Goal: Transaction & Acquisition: Purchase product/service

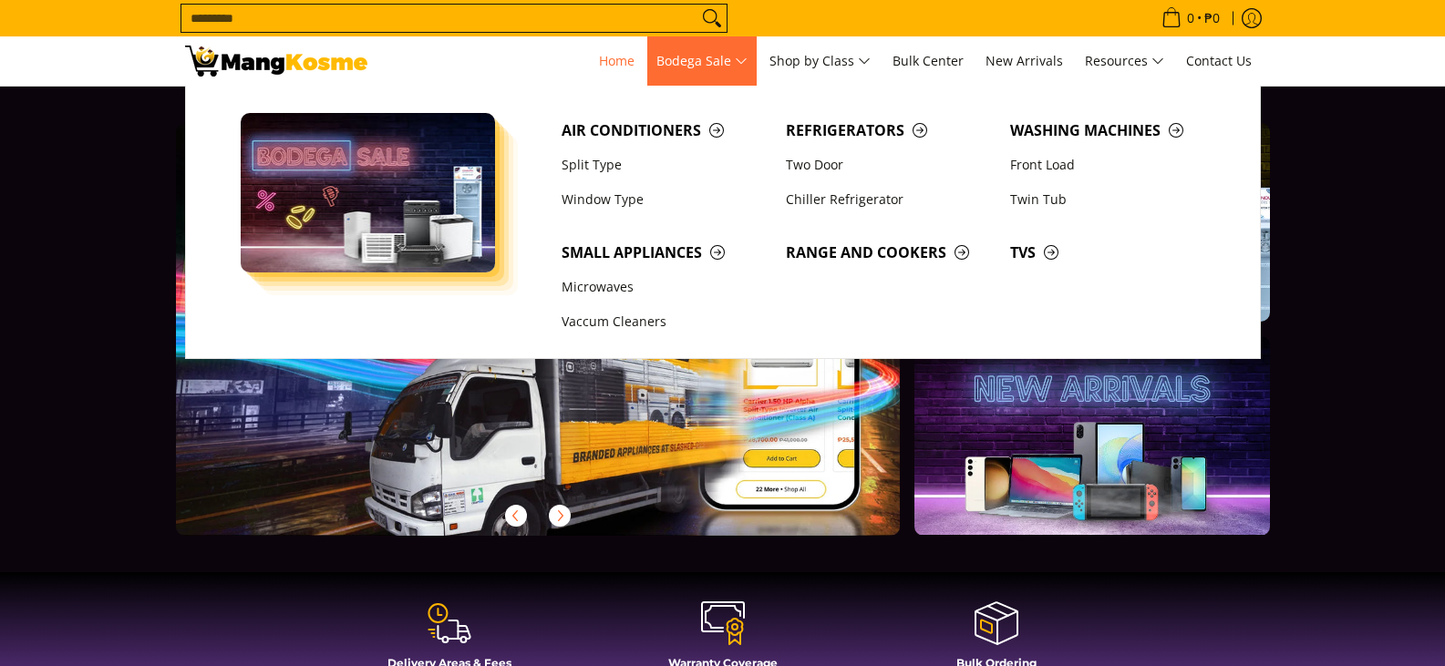
click at [741, 61] on span "Bodega Sale" at bounding box center [701, 61] width 91 height 23
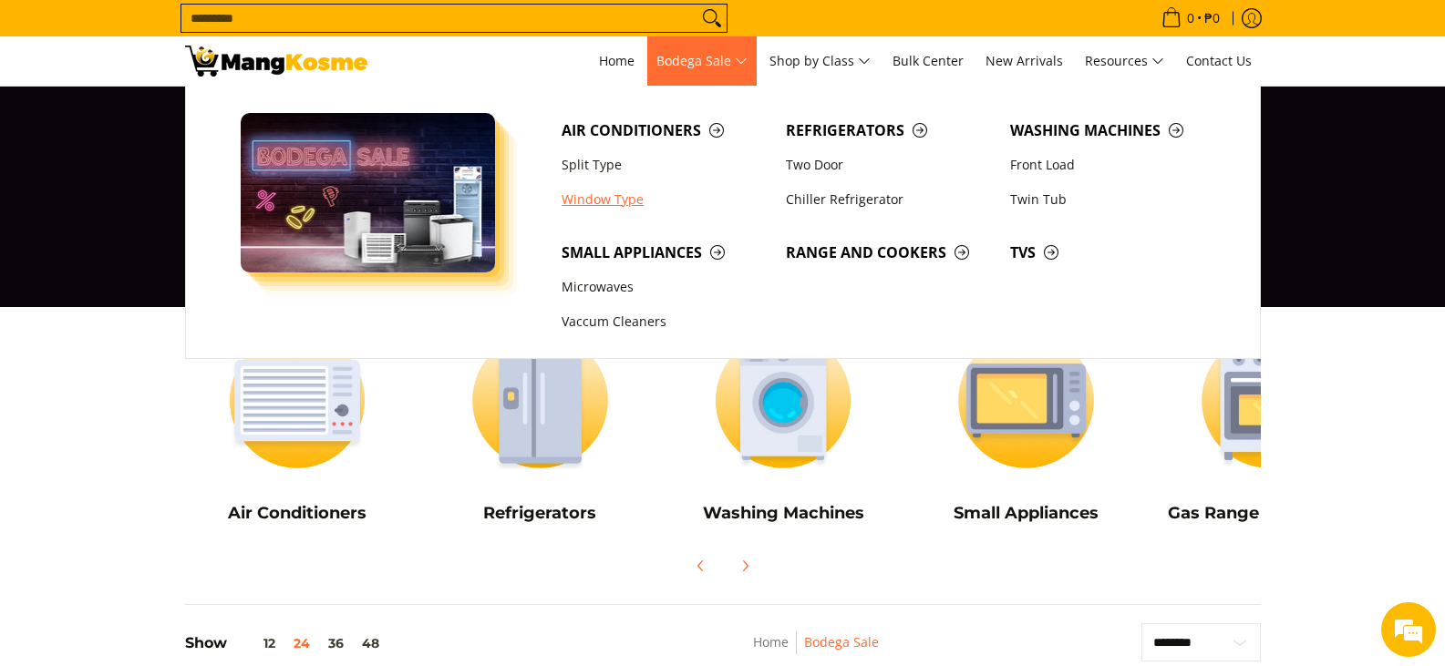
click at [617, 198] on link "Window Type" at bounding box center [664, 199] width 224 height 35
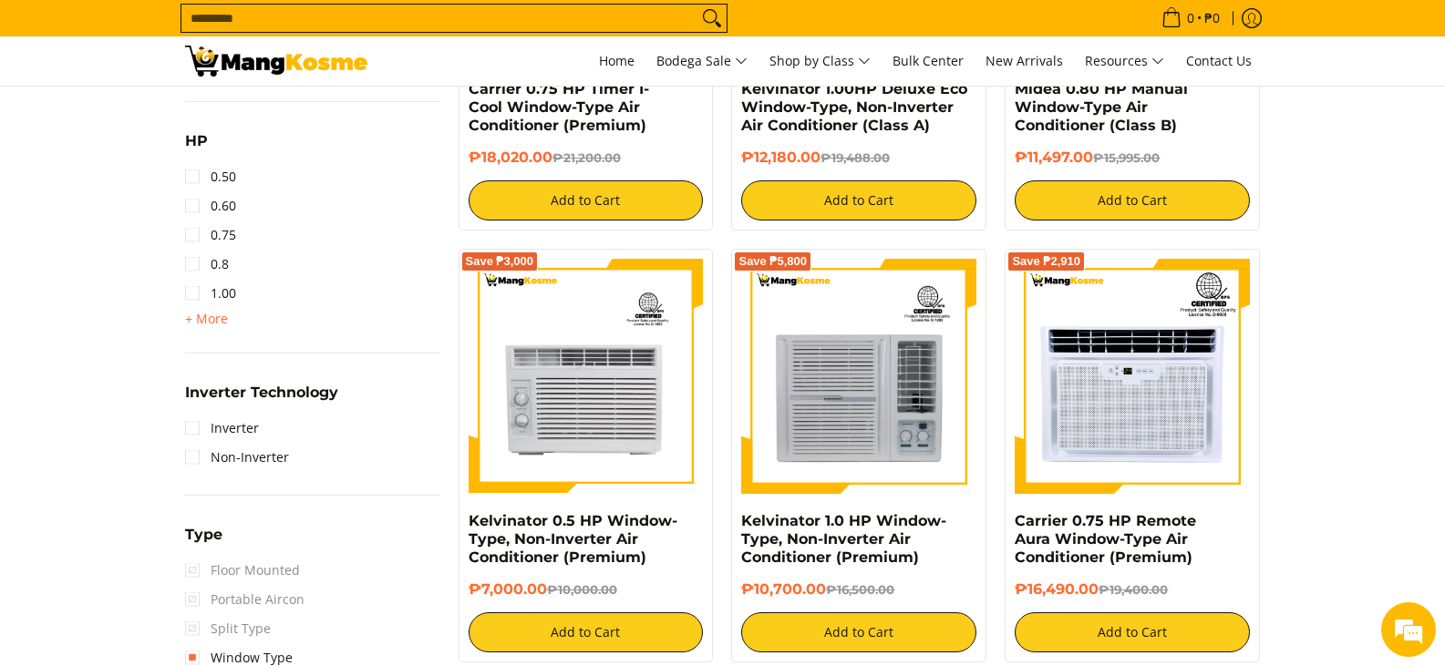
scroll to position [1003, 0]
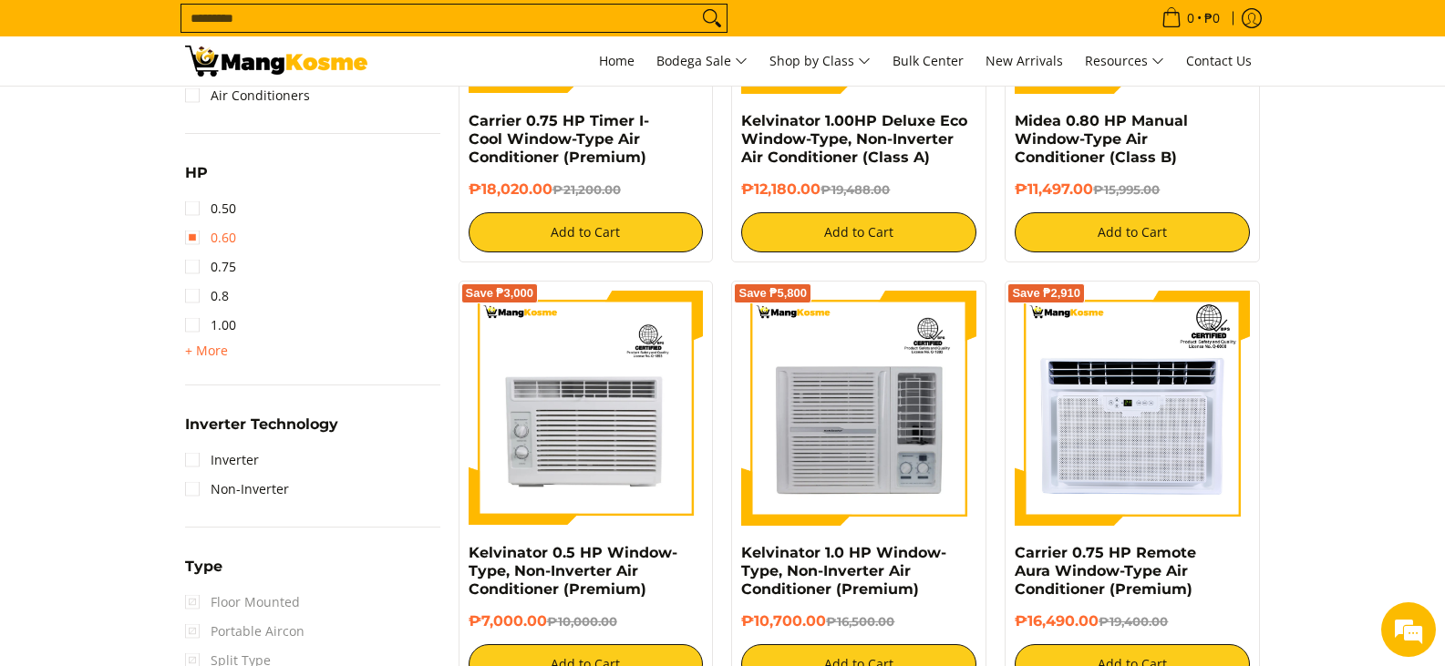
click at [194, 238] on link "0.60" at bounding box center [210, 237] width 51 height 29
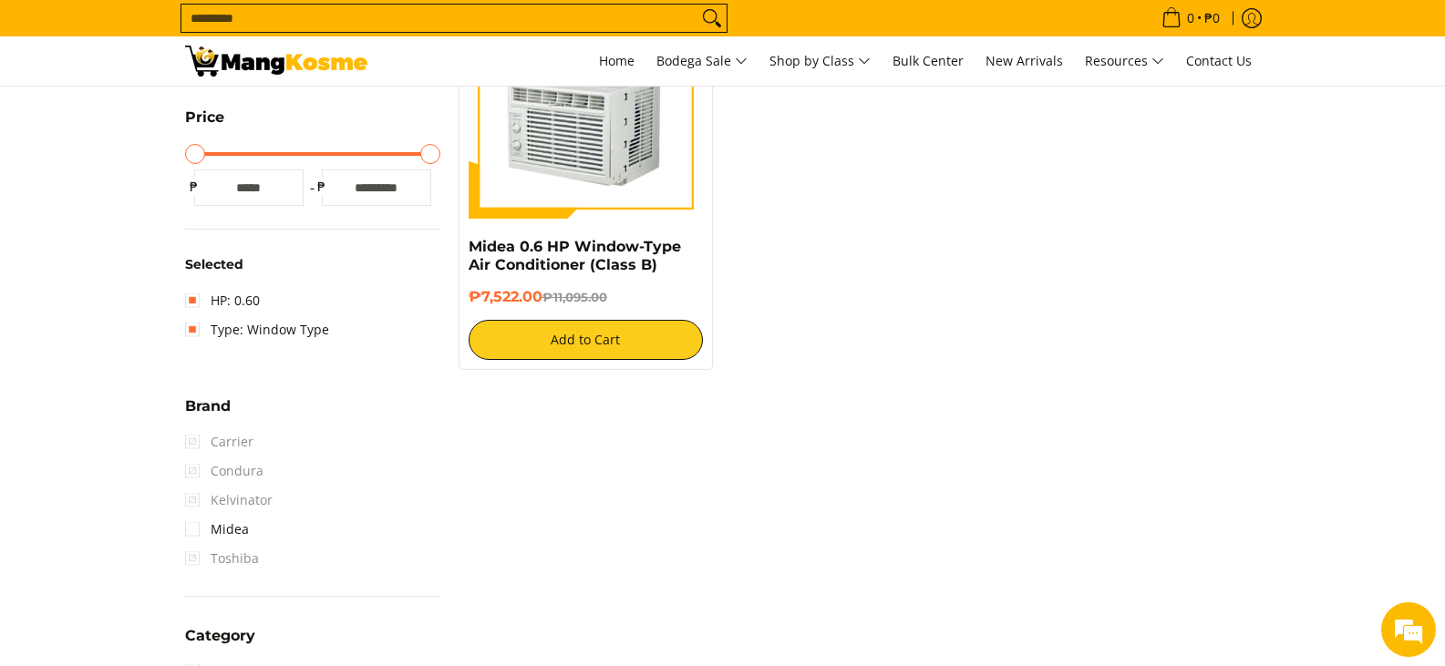
scroll to position [239, 0]
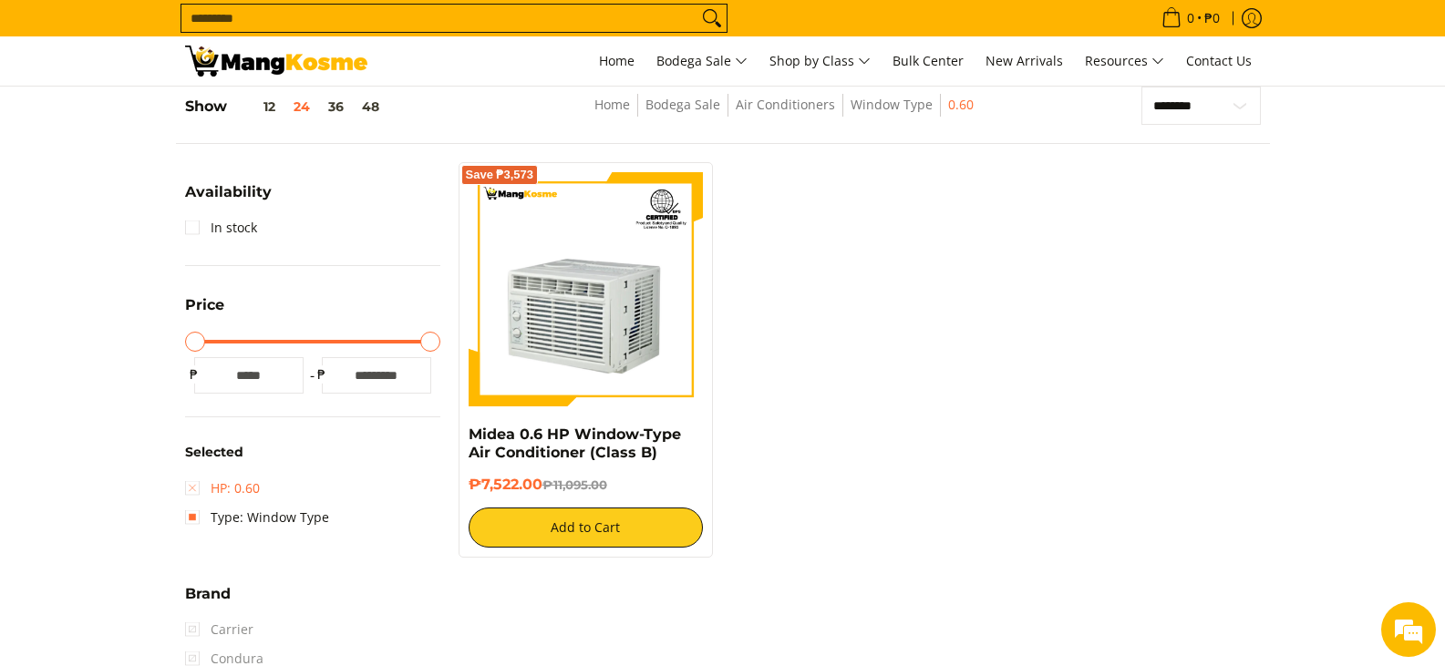
click at [191, 487] on link "HP: 0.60" at bounding box center [222, 488] width 75 height 29
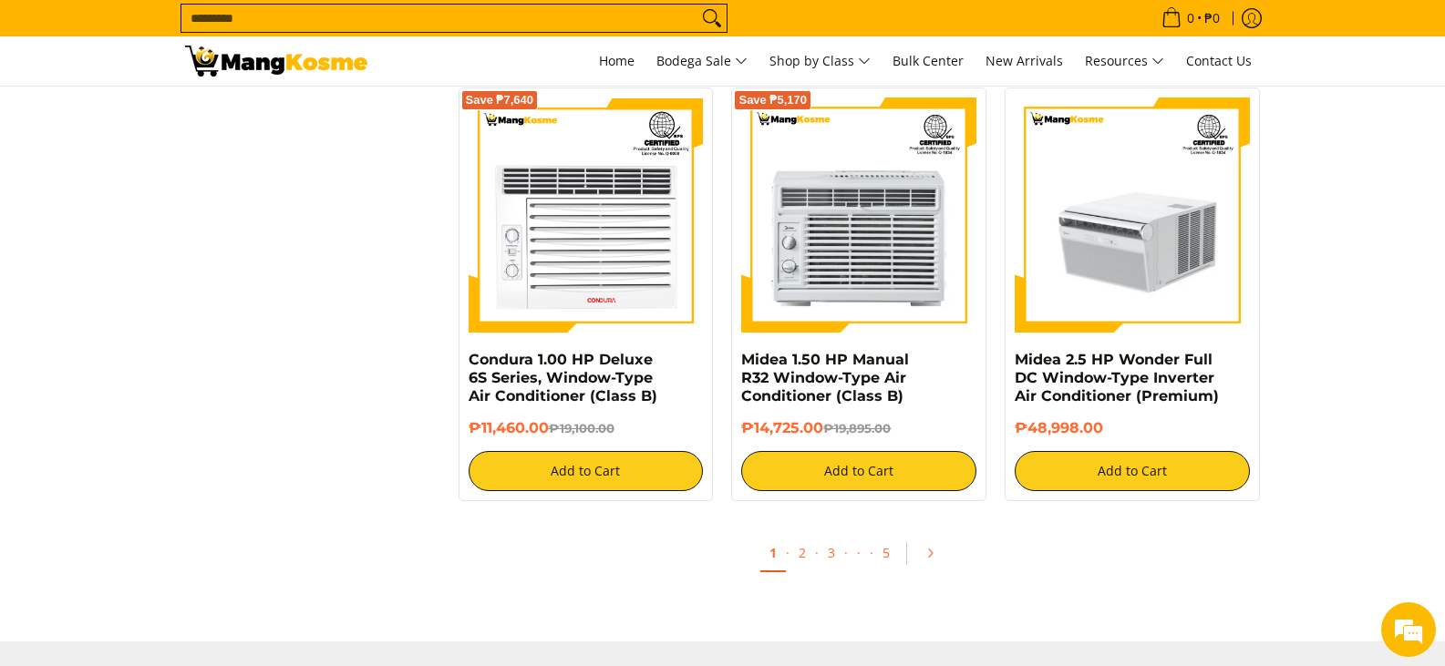
scroll to position [3520, 0]
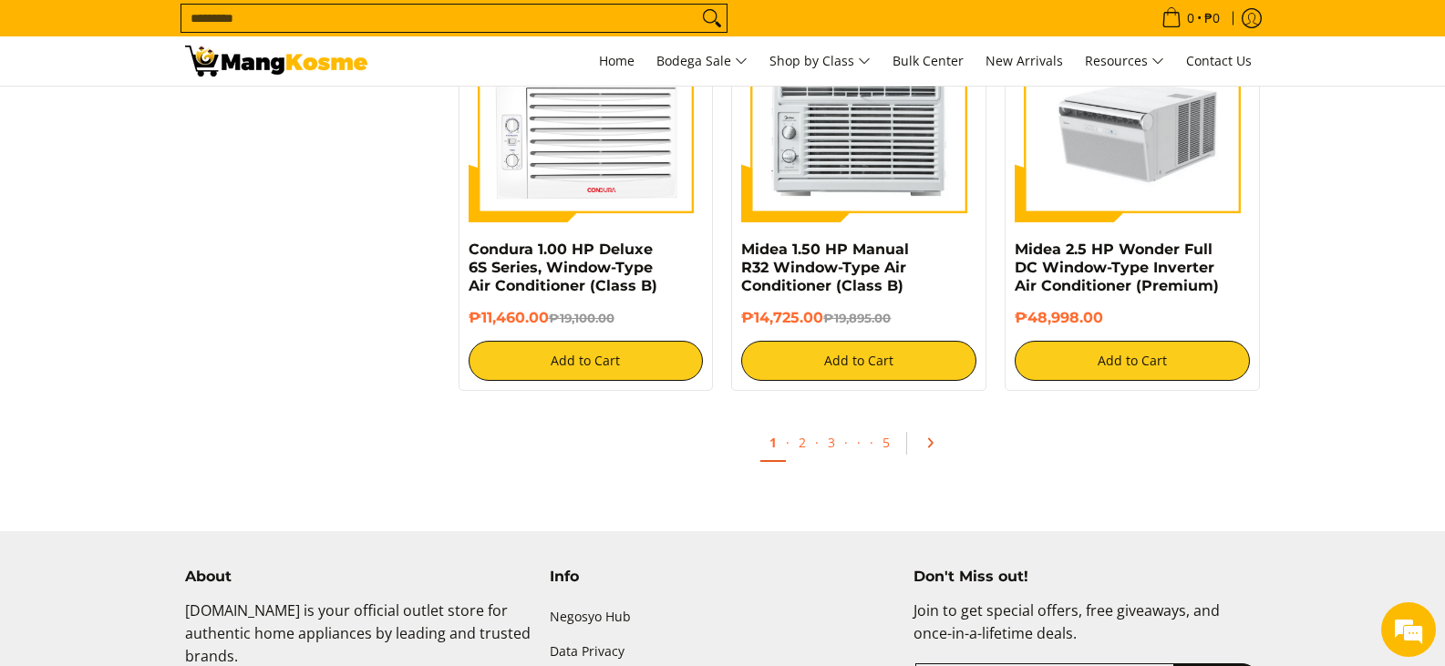
click at [931, 445] on icon "Pagination" at bounding box center [931, 443] width 4 height 8
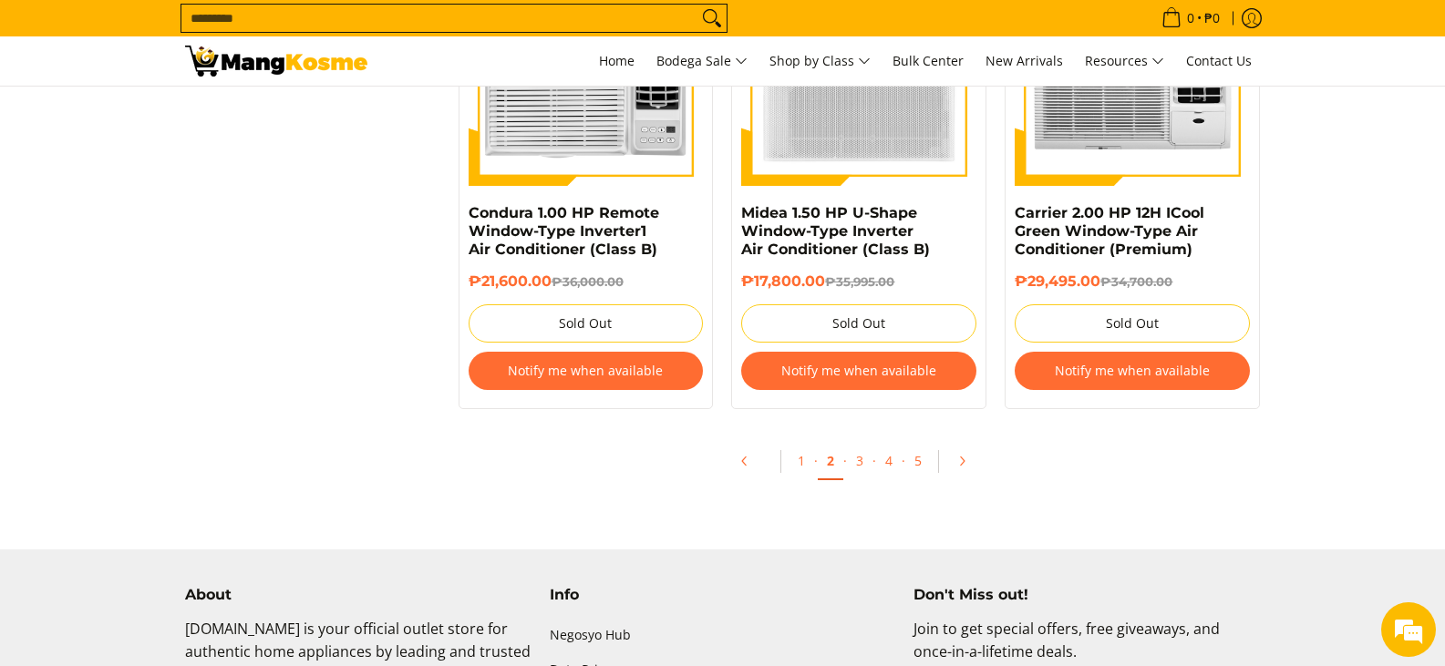
scroll to position [4011, 0]
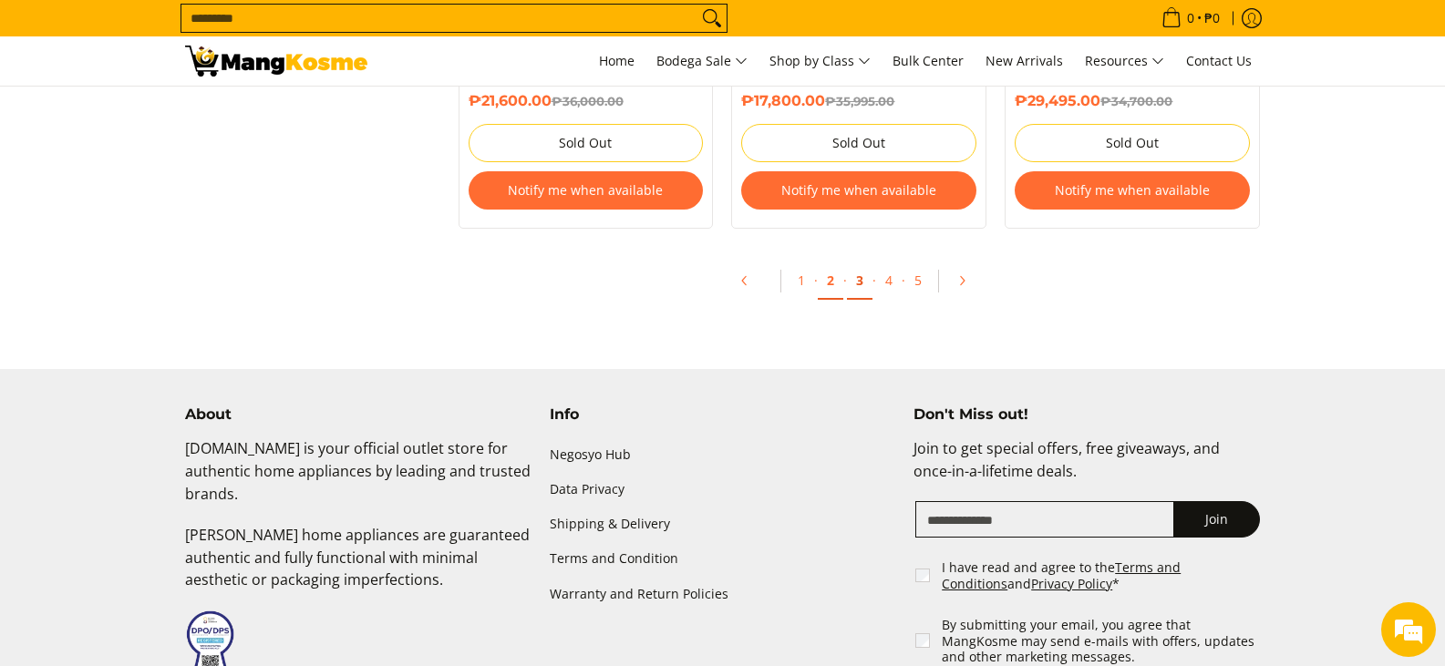
click at [860, 283] on link "3" at bounding box center [860, 281] width 26 height 37
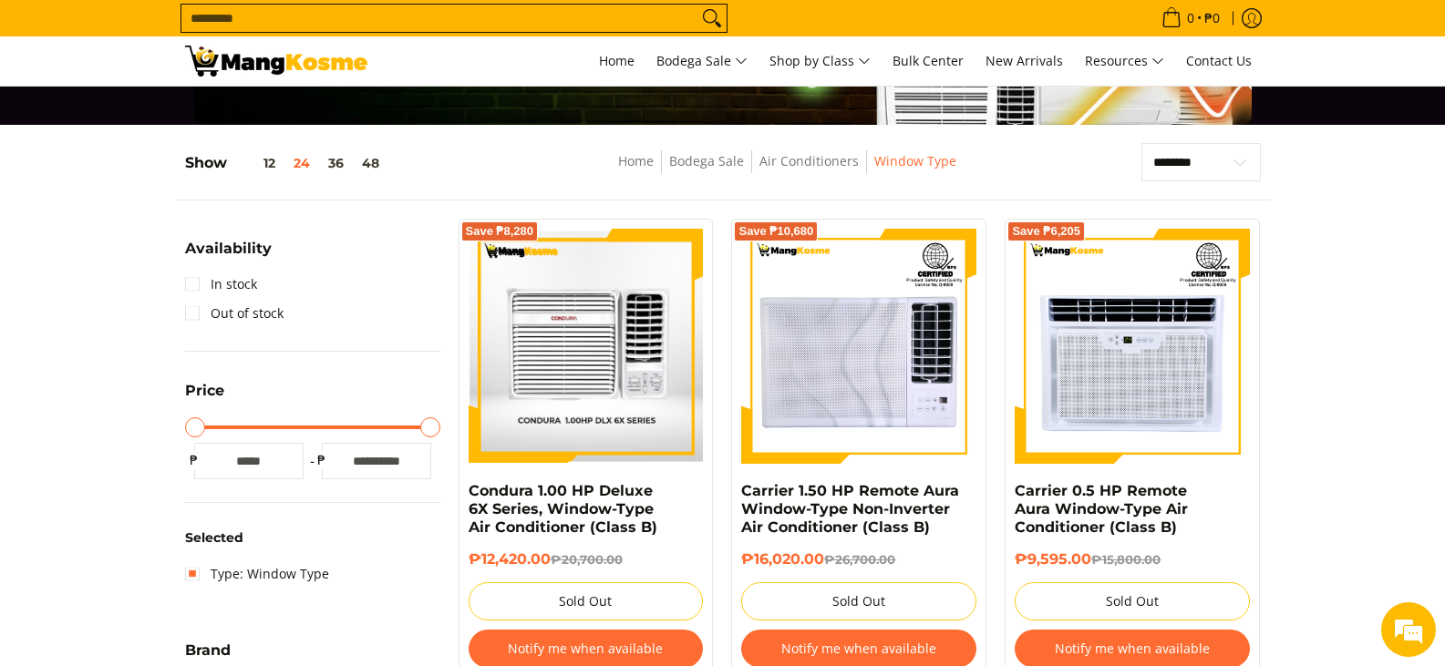
click at [637, 400] on img at bounding box center [586, 346] width 235 height 231
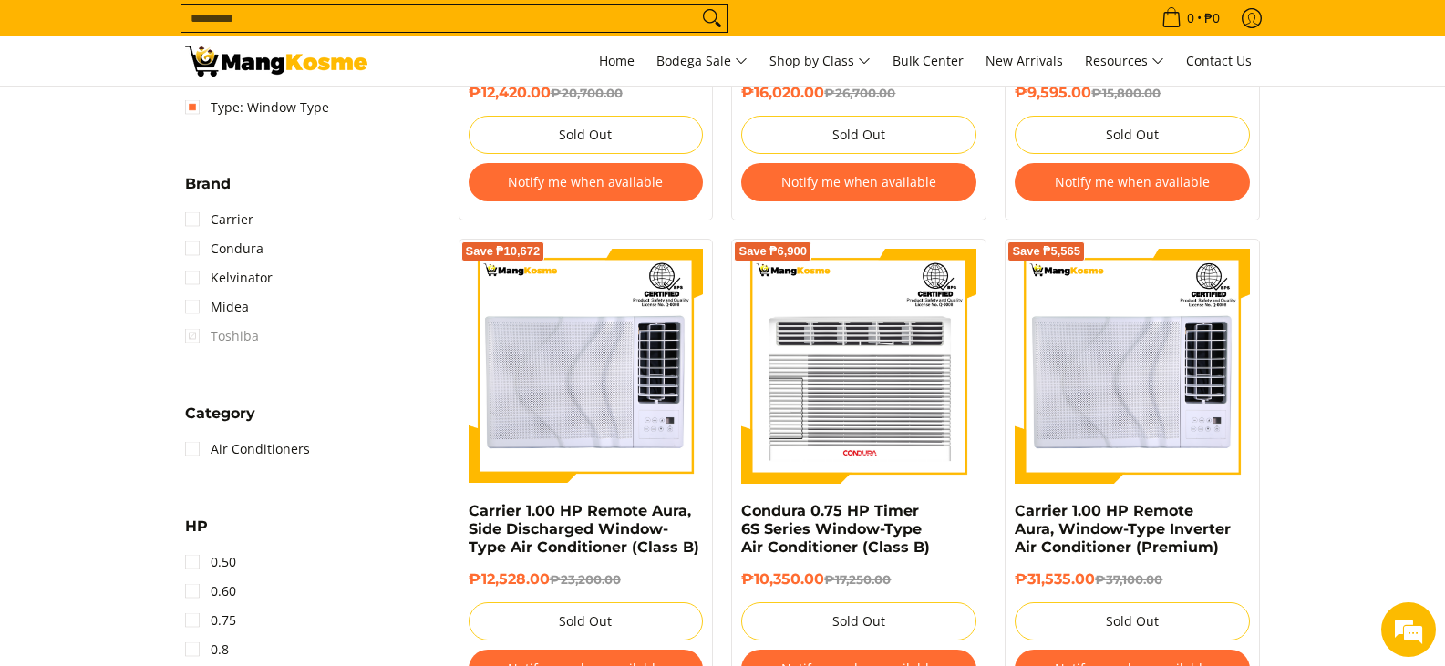
scroll to position [820, 0]
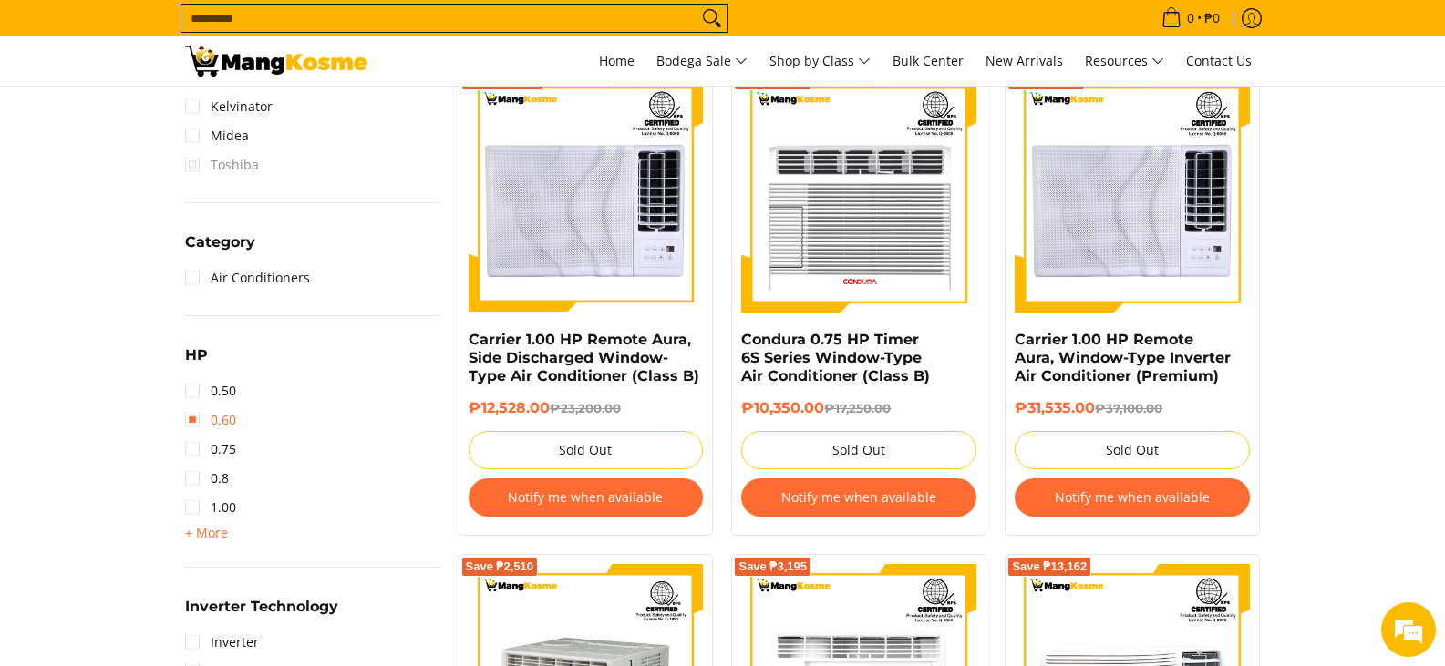
click at [191, 418] on link "0.60" at bounding box center [210, 420] width 51 height 29
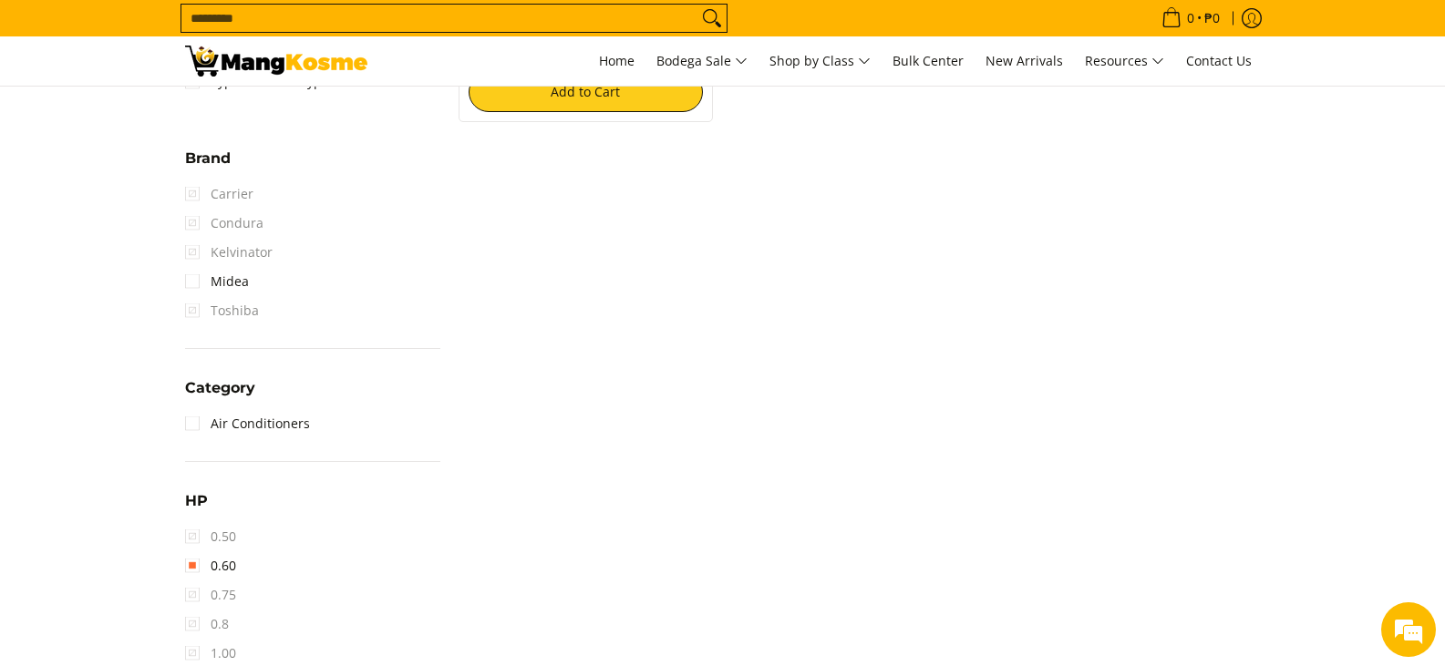
scroll to position [786, 0]
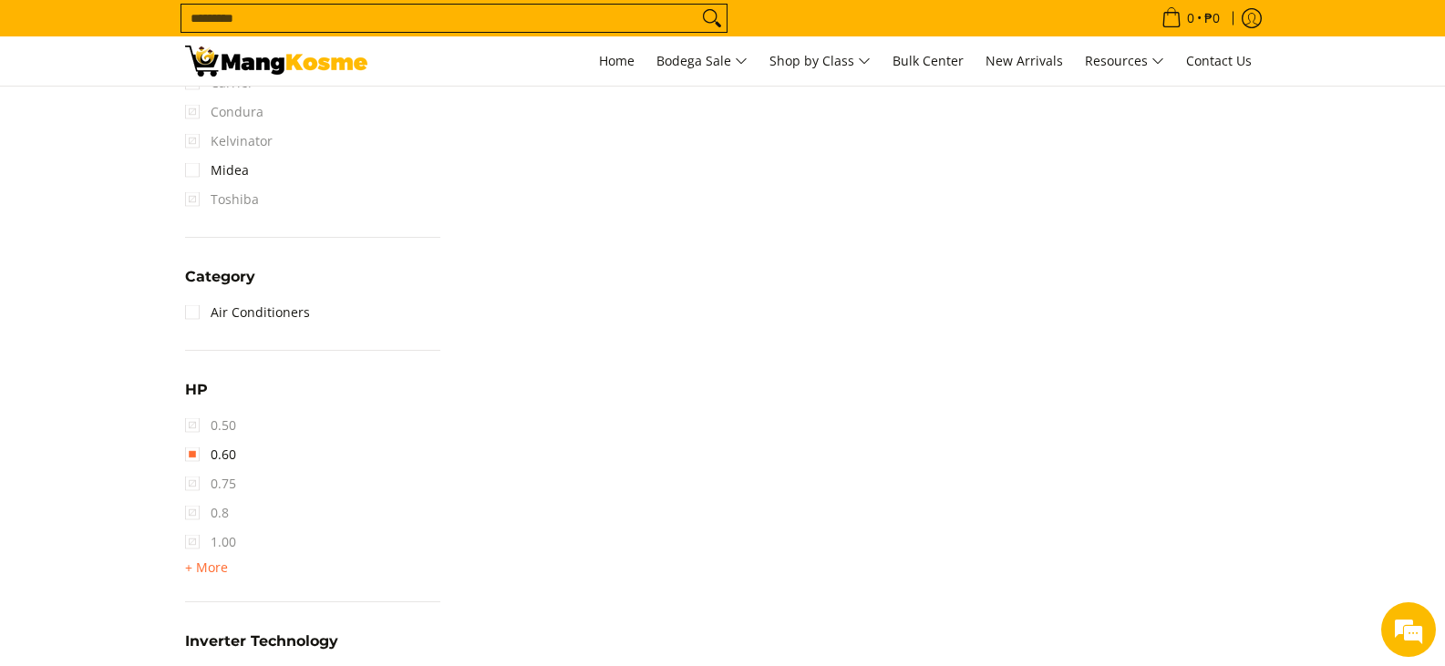
click at [192, 431] on span "0.50" at bounding box center [210, 425] width 51 height 29
click at [193, 421] on span "0.50" at bounding box center [210, 425] width 51 height 29
click at [195, 429] on span "0.50" at bounding box center [210, 425] width 51 height 29
click at [193, 456] on link "0.60" at bounding box center [210, 454] width 51 height 29
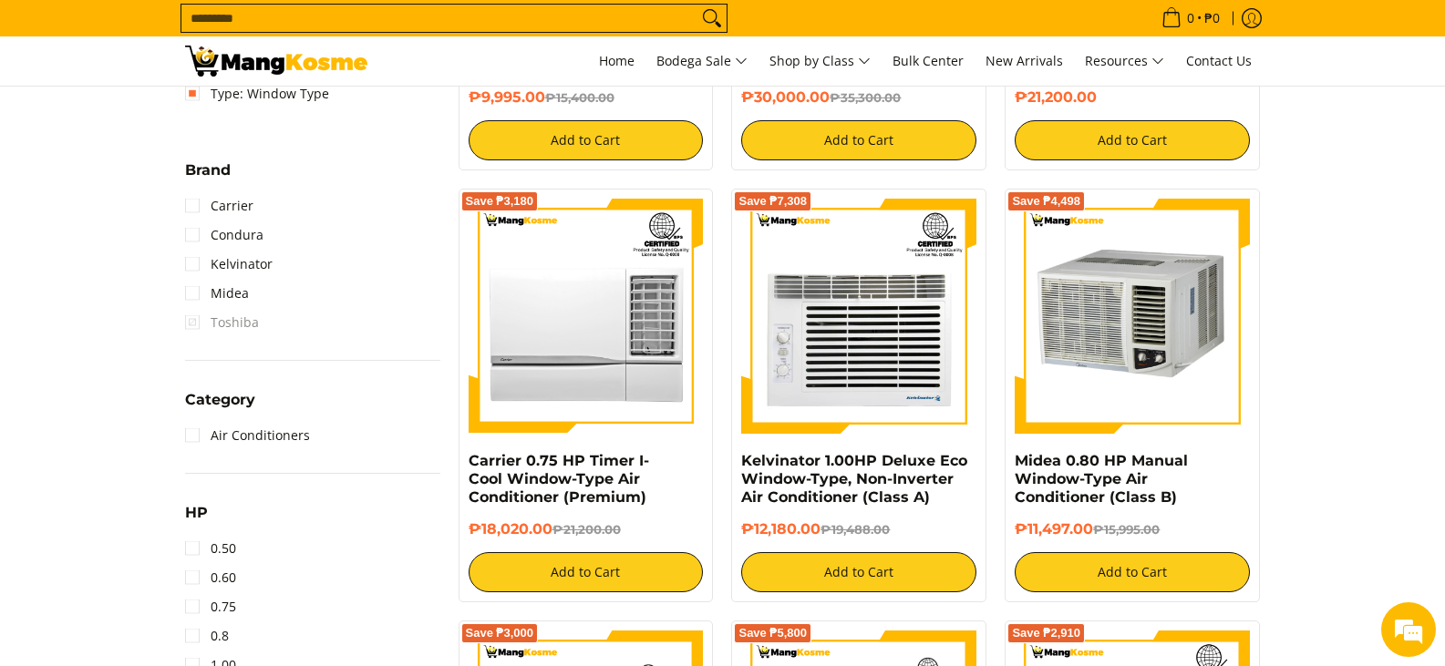
scroll to position [695, 0]
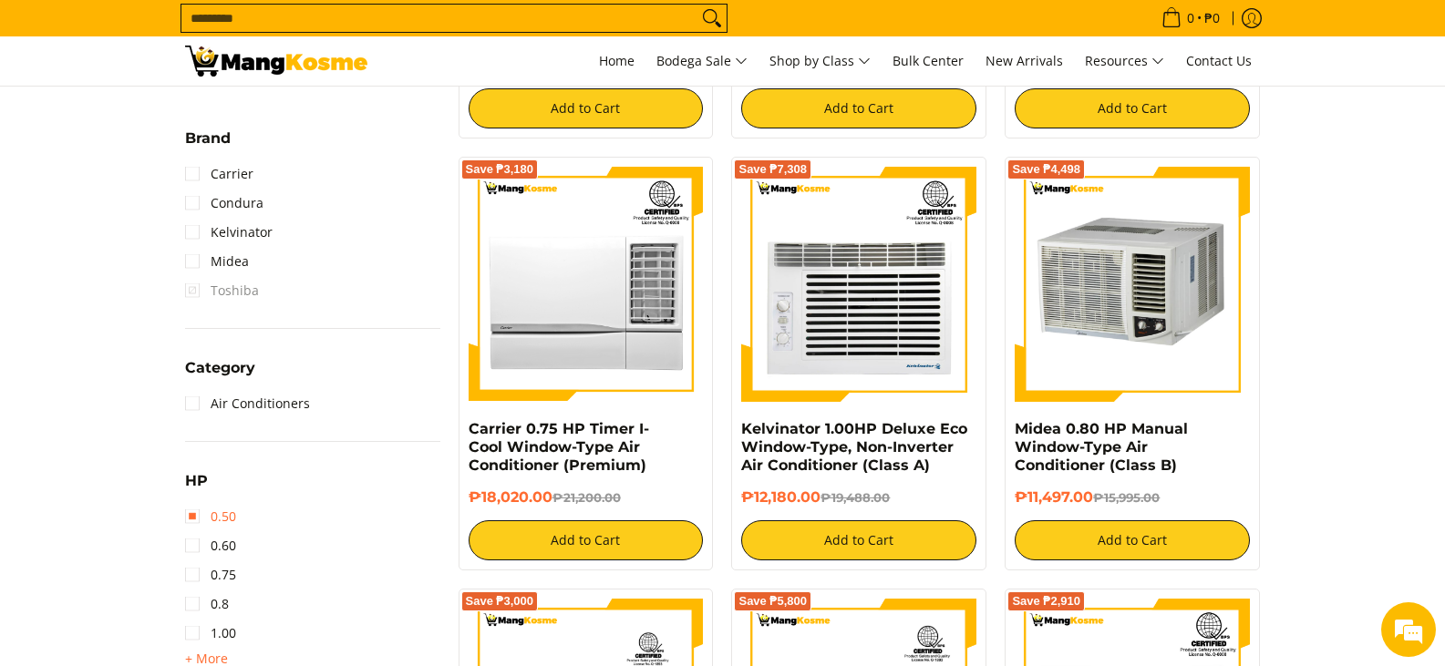
click at [195, 517] on link "0.50" at bounding box center [210, 516] width 51 height 29
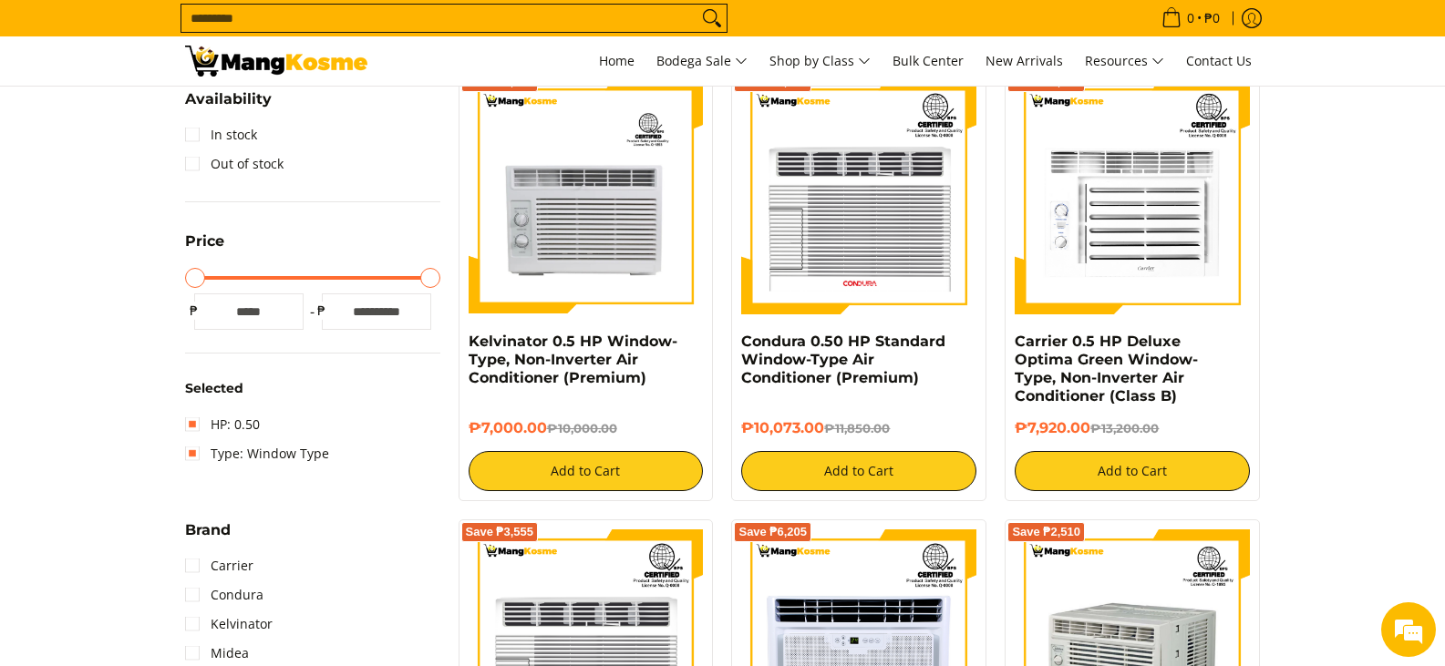
scroll to position [330, 0]
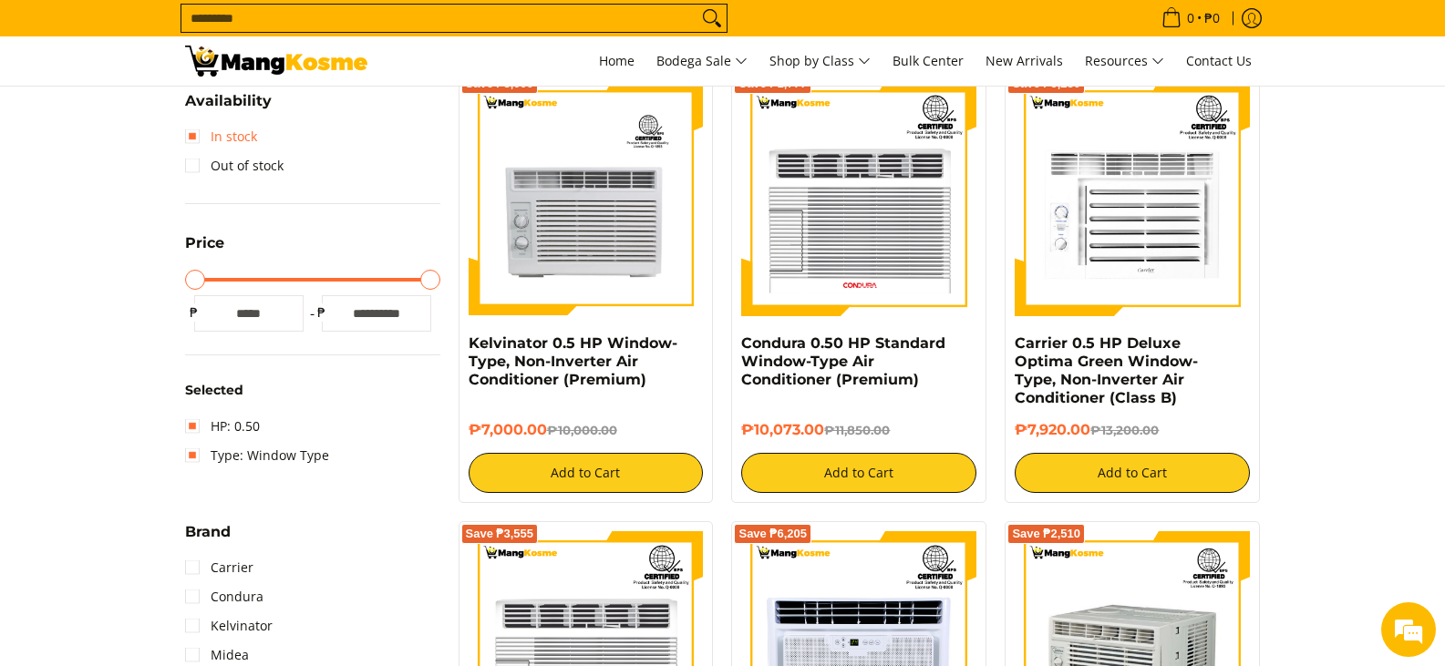
click at [186, 139] on link "In stock" at bounding box center [221, 136] width 72 height 29
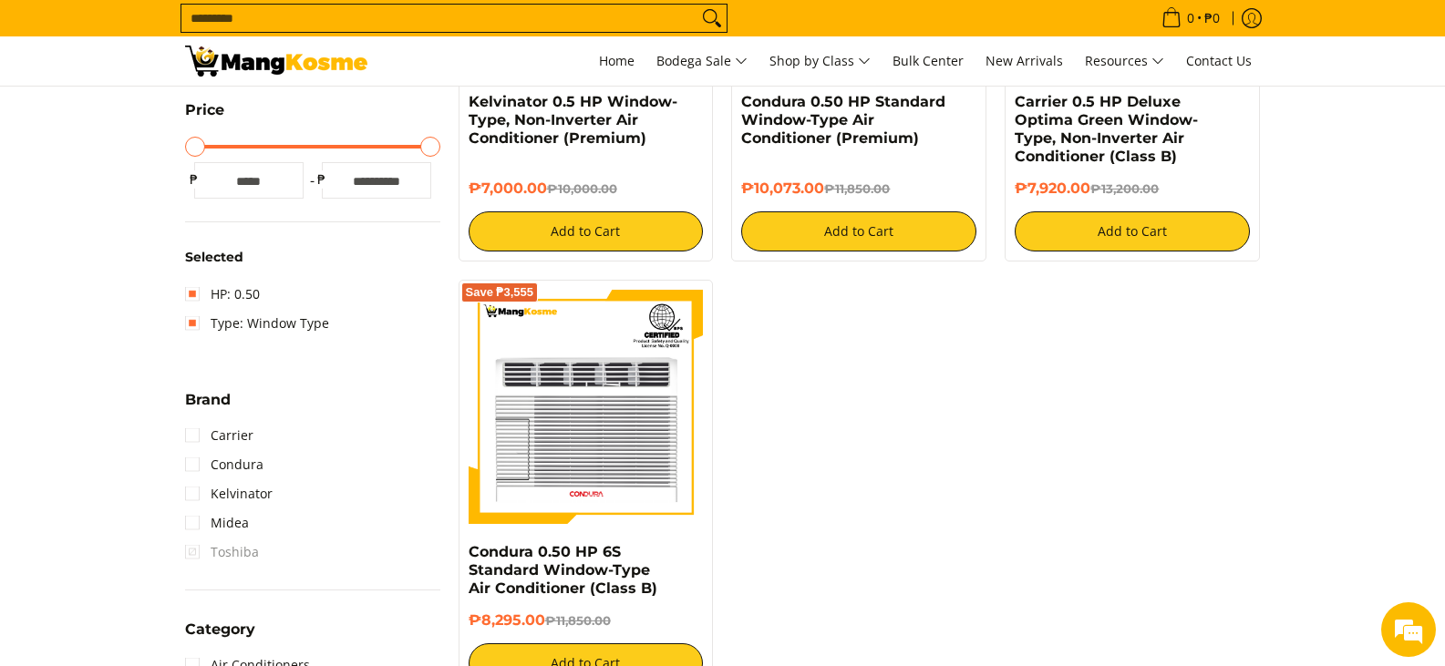
scroll to position [603, 0]
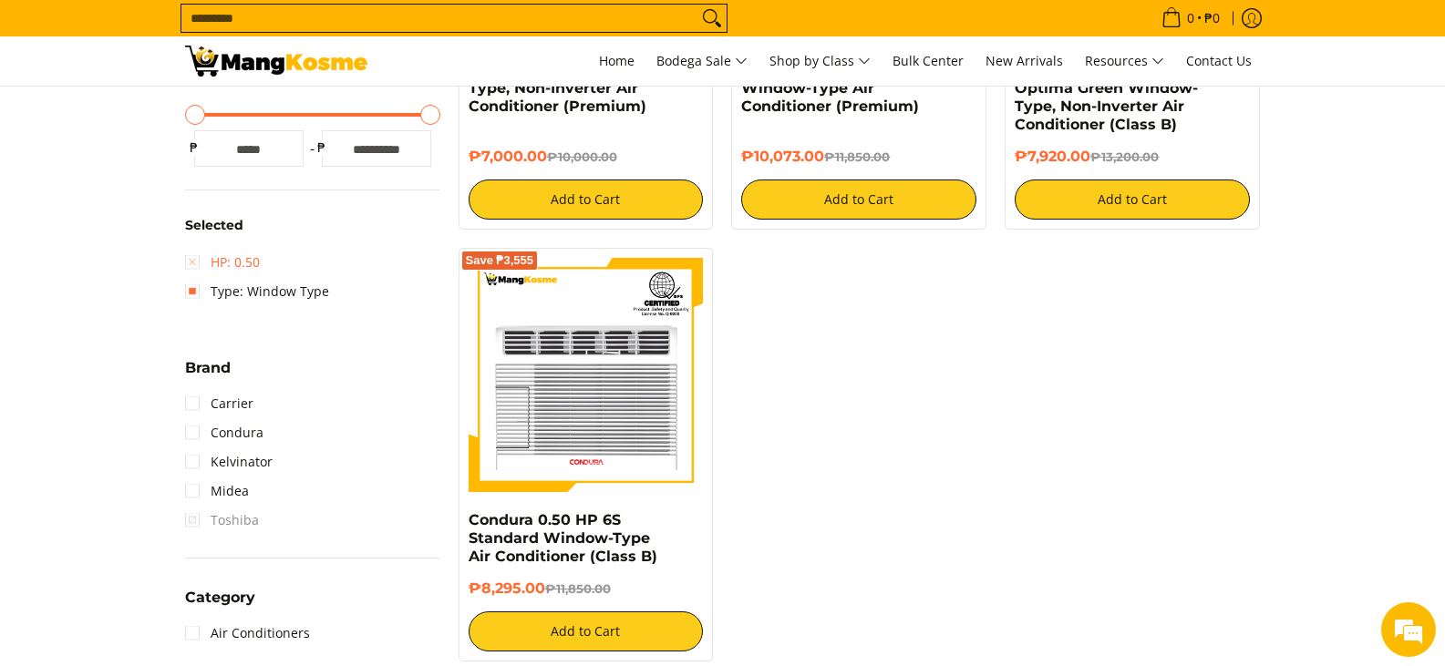
click at [189, 261] on link "HP: 0.50" at bounding box center [222, 262] width 75 height 29
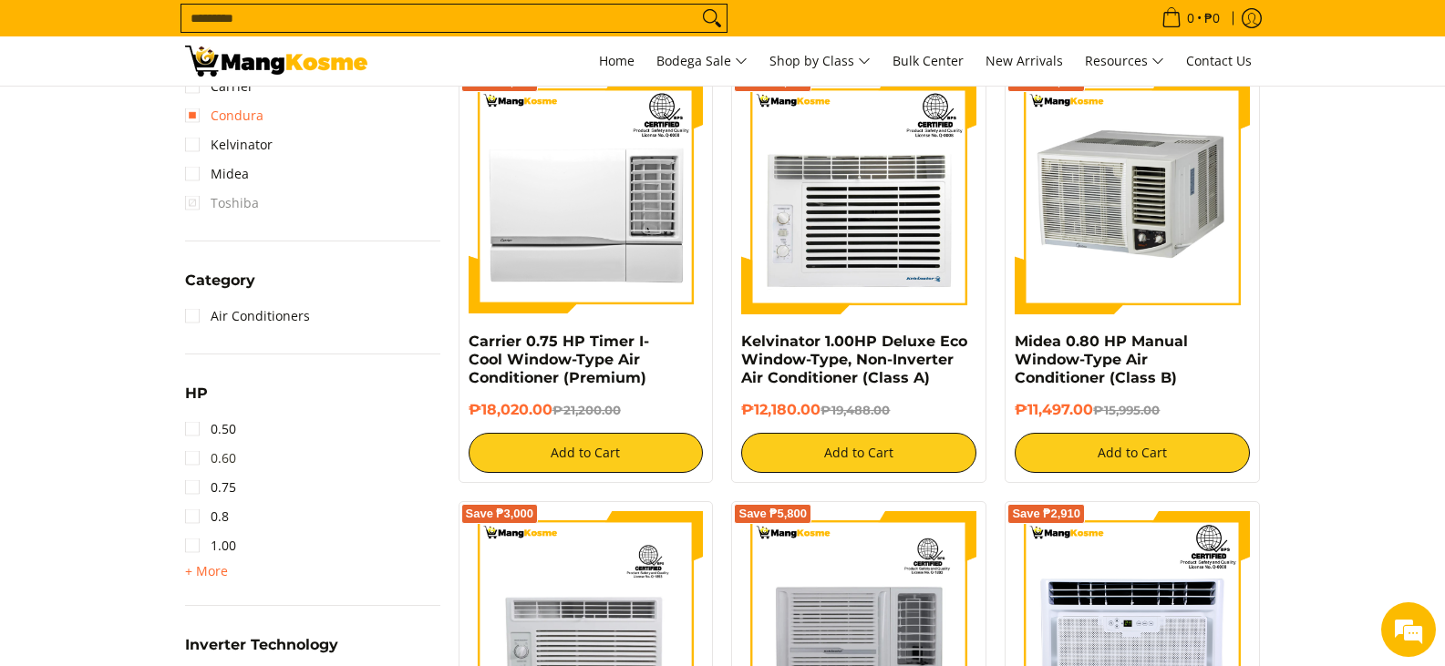
scroll to position [786, 0]
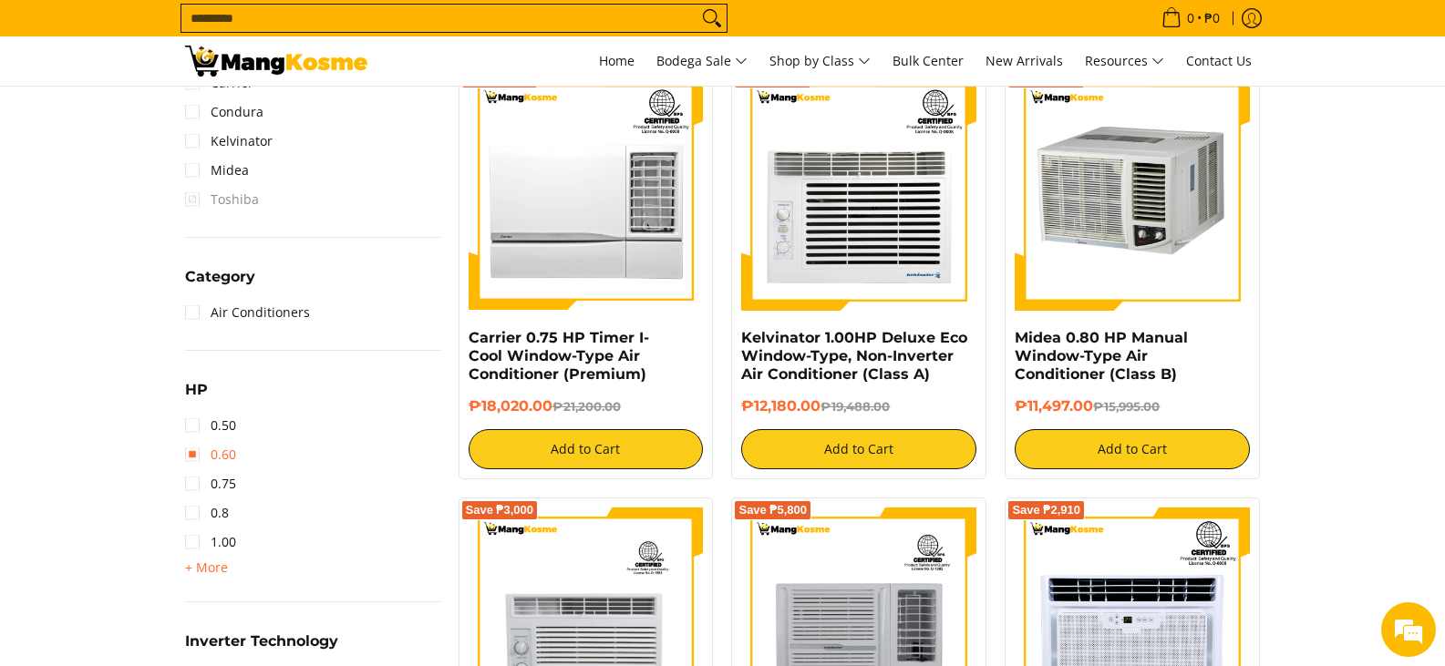
click at [191, 450] on link "0.60" at bounding box center [210, 454] width 51 height 29
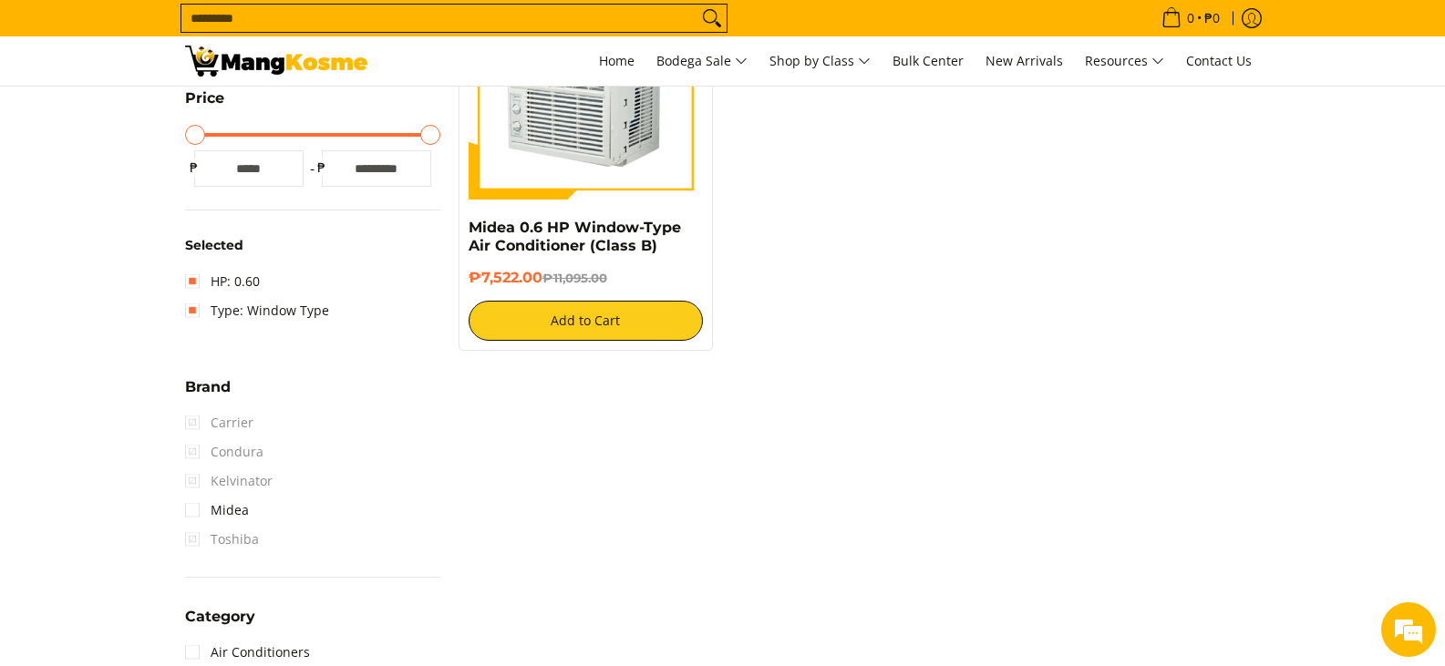
scroll to position [239, 0]
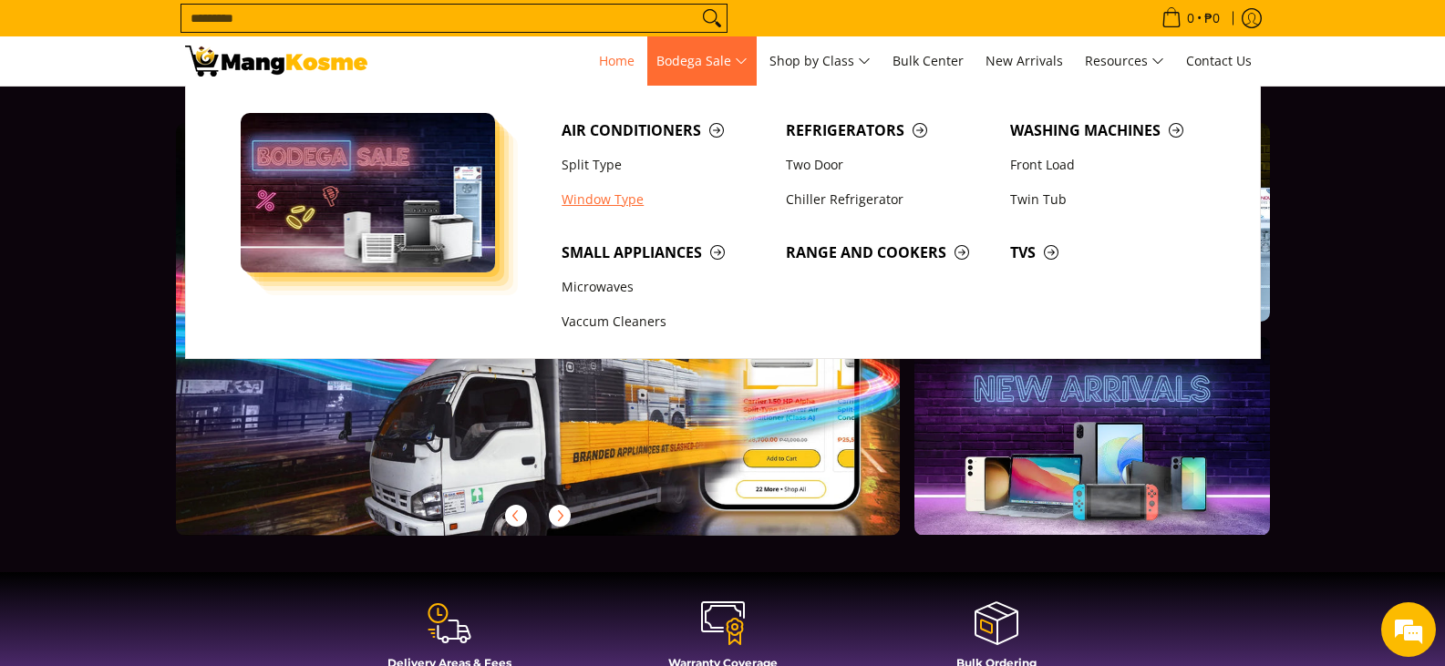
click at [573, 196] on link "Window Type" at bounding box center [664, 199] width 224 height 35
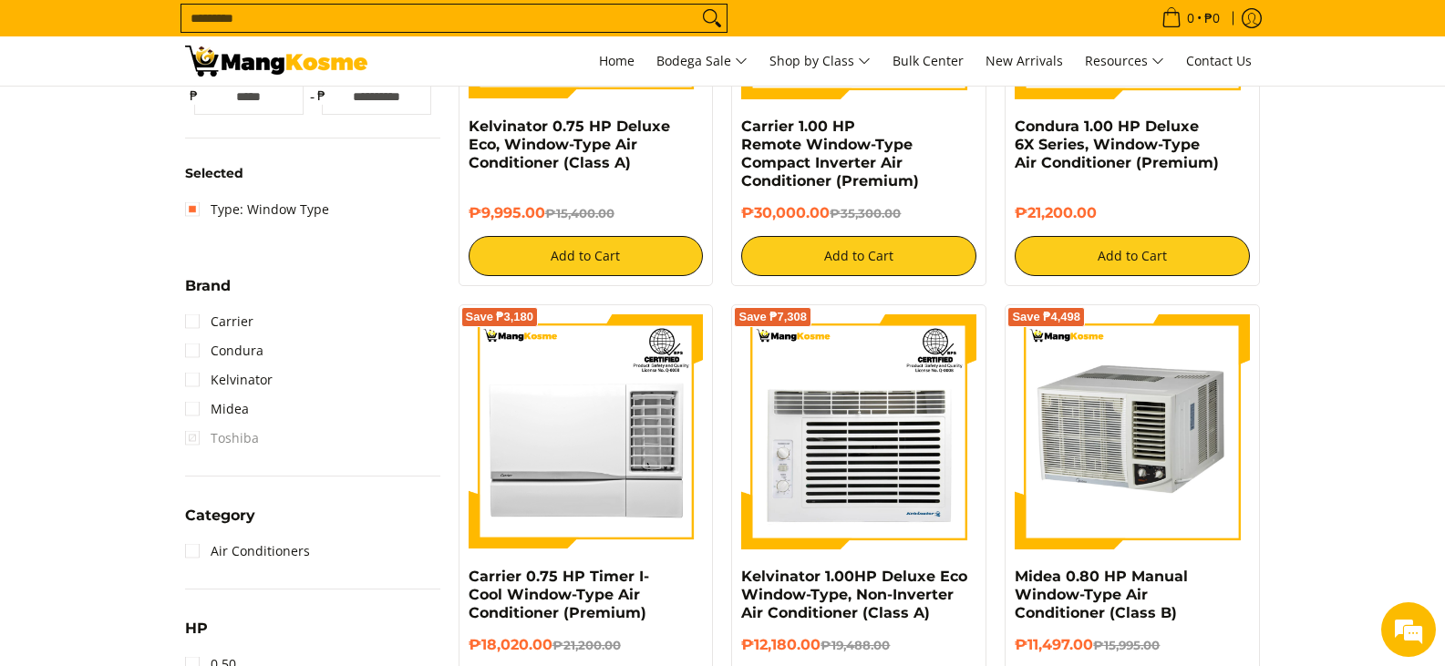
scroll to position [729, 0]
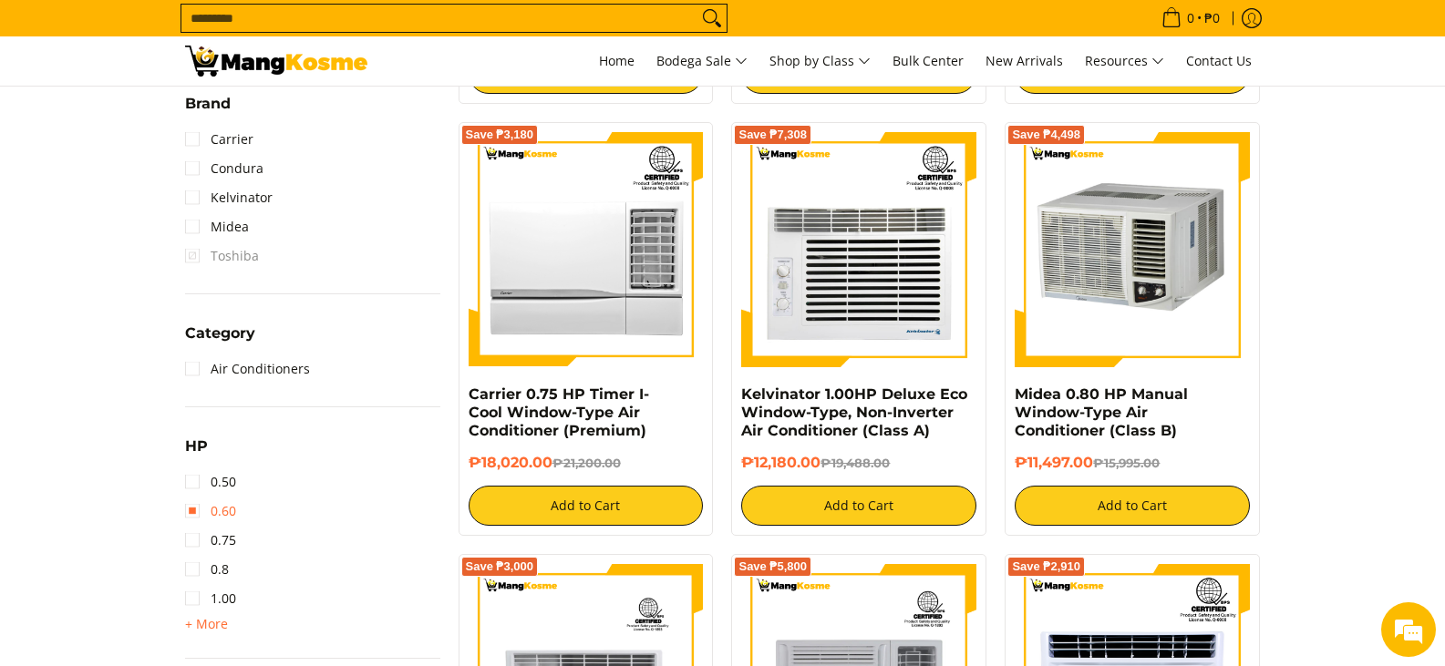
click at [195, 515] on link "0.60" at bounding box center [210, 511] width 51 height 29
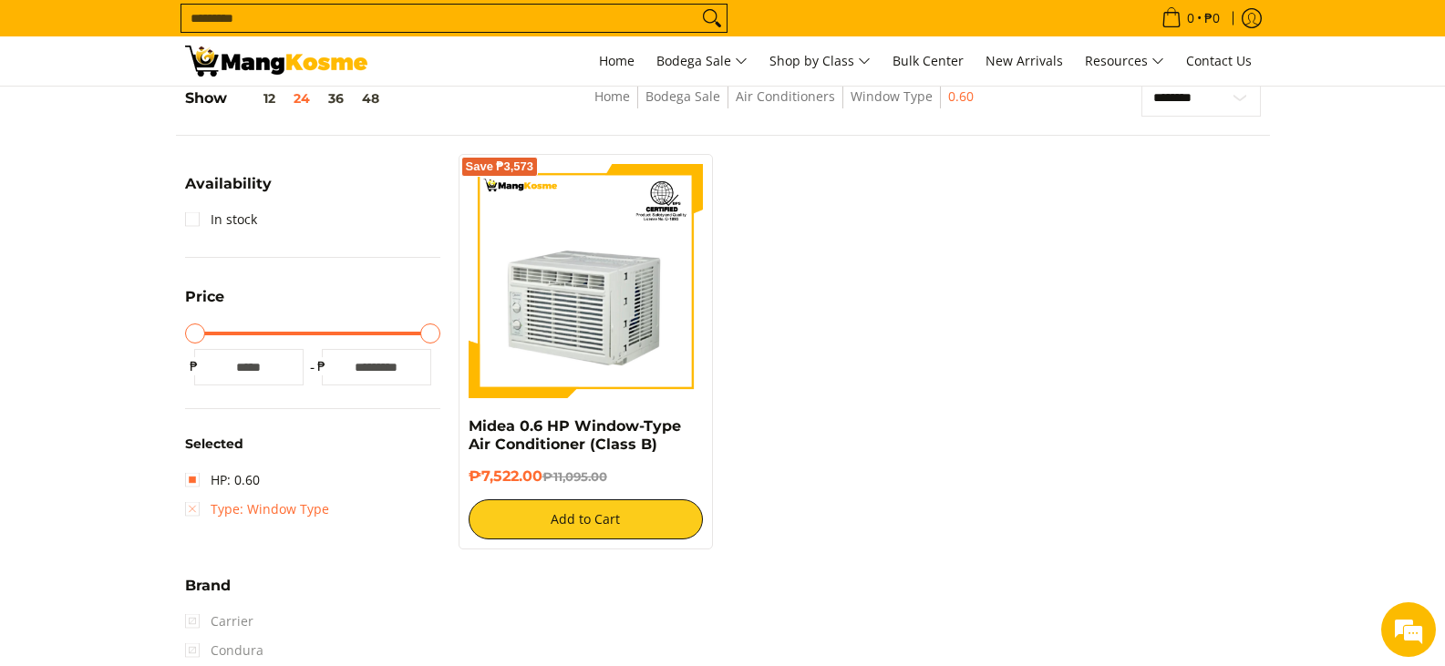
scroll to position [239, 0]
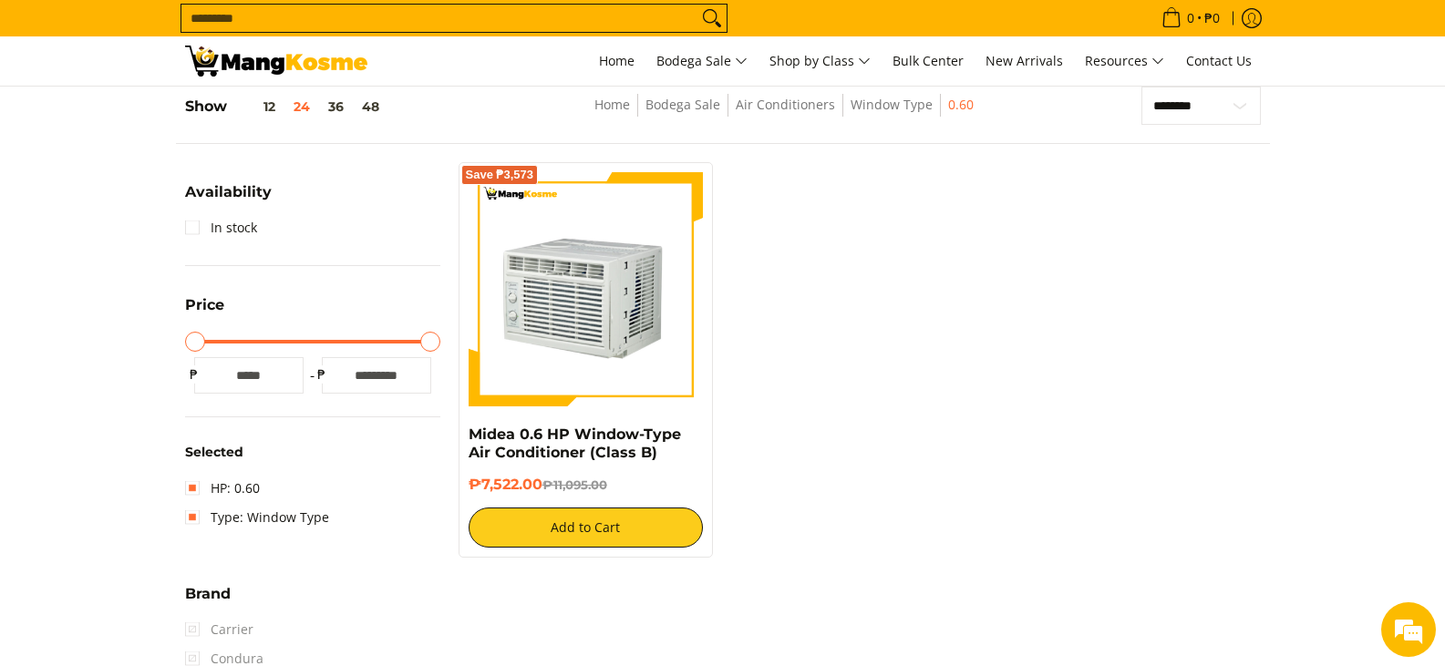
click at [598, 300] on img at bounding box center [586, 289] width 235 height 235
